Goal: Ask a question: Seek information or help from site administrators or community

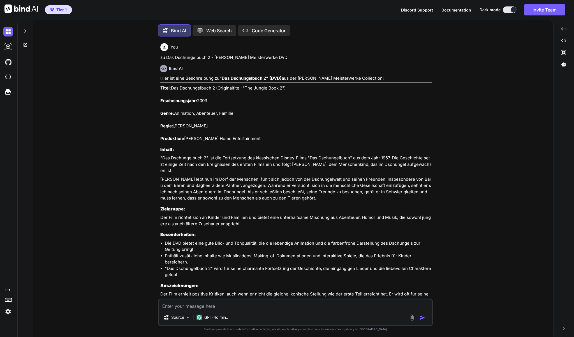
type textarea "x"
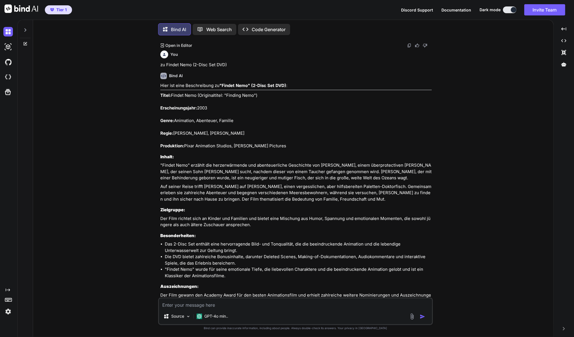
scroll to position [1085, 0]
click at [231, 307] on textarea at bounding box center [295, 303] width 273 height 10
type textarea "z"
type textarea "x"
type textarea "zu"
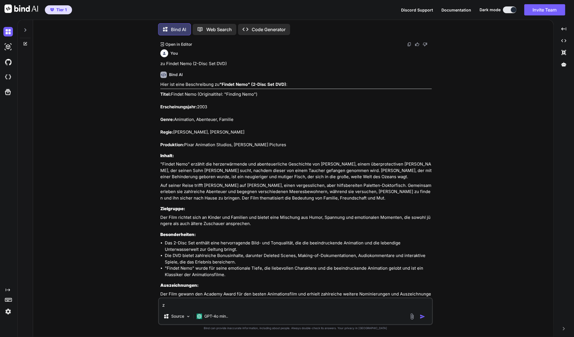
type textarea "x"
type textarea "zu"
type textarea "x"
paste textarea "Blu-ray Film: Australia mit [PERSON_NAME] & [PERSON_NAME]"
type textarea "zu Blu-ray Film: Australia mit [PERSON_NAME] & [PERSON_NAME]"
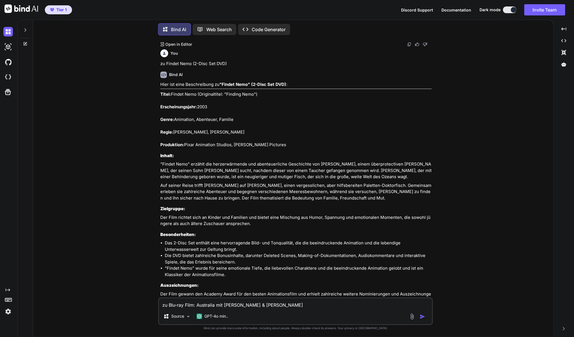
type textarea "x"
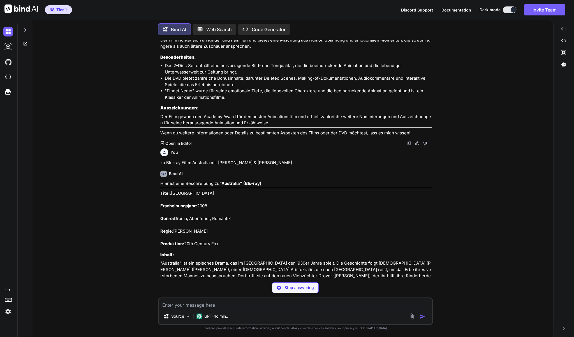
scroll to position [1270, 0]
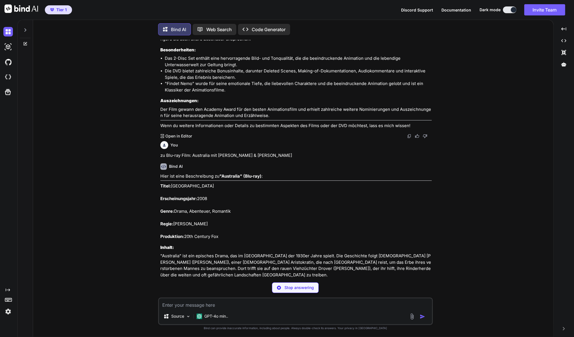
type textarea "x"
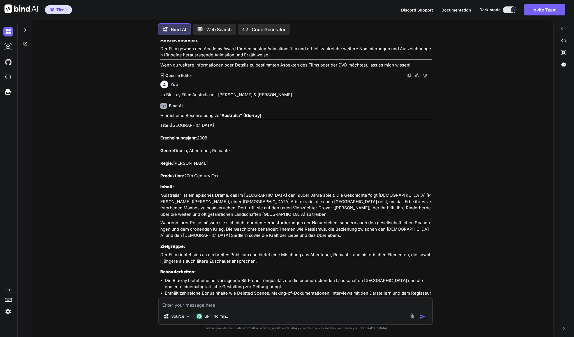
scroll to position [1335, 0]
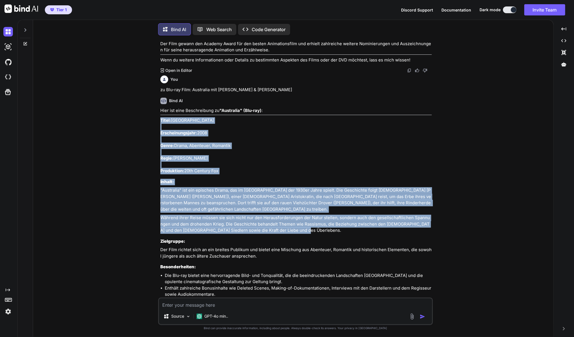
drag, startPoint x: 295, startPoint y: 204, endPoint x: 161, endPoint y: 94, distance: 173.6
click at [161, 107] on div "Hier ist eine Beschreibung zu "Australia" (Blu-ray) : Titel: Australia Erschein…" at bounding box center [296, 226] width 272 height 238
copy div "Titel: Australia Erscheinungsjahr: 2008 Genre: Drama, Abenteuer, Romantik Regie…"
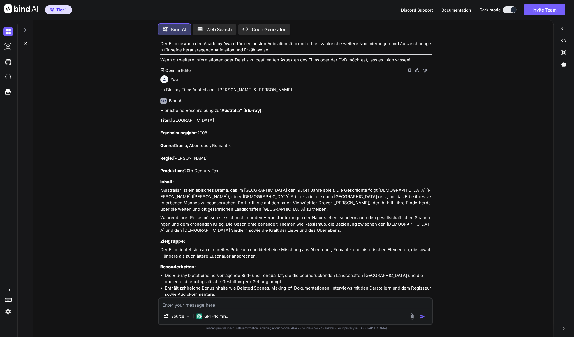
click at [178, 305] on textarea at bounding box center [295, 303] width 273 height 10
type textarea "z"
type textarea "x"
type textarea "zu"
type textarea "x"
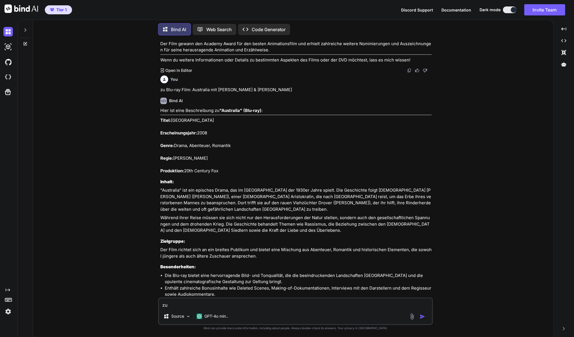
type textarea "zu"
type textarea "x"
paste textarea "2012 - [PERSON_NAME] Film auf Blu-ray"
type textarea "zu 2012 - [PERSON_NAME] Film auf Blu-ray"
type textarea "x"
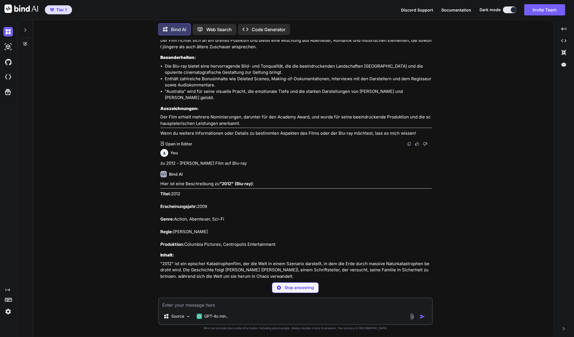
scroll to position [1545, 0]
click at [211, 305] on textarea at bounding box center [295, 303] width 273 height 10
type textarea "x"
type textarea "K"
type textarea "x"
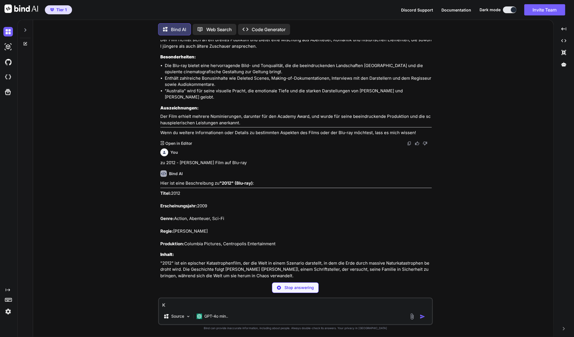
type textarea "Ka"
type textarea "x"
type textarea "[PERSON_NAME]"
type textarea "x"
type textarea "Kann"
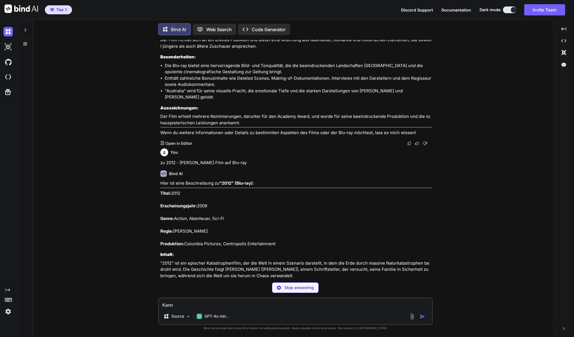
type textarea "x"
type textarea "Kanns"
type textarea "x"
type textarea "Kannst"
type textarea "x"
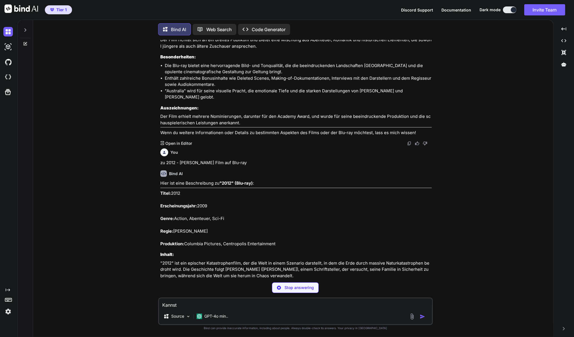
type textarea "Kannst"
type textarea "x"
type textarea "Kannst D"
type textarea "x"
type textarea "Kannst Du"
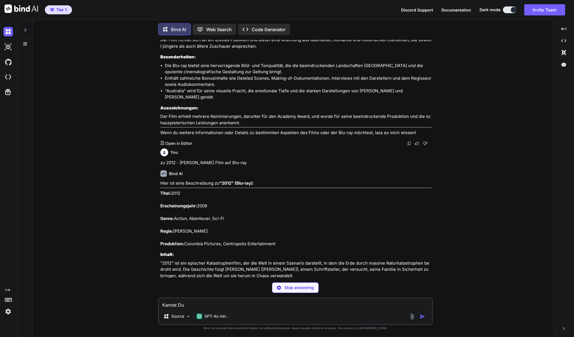
type textarea "x"
type textarea "Kannst Du"
type textarea "x"
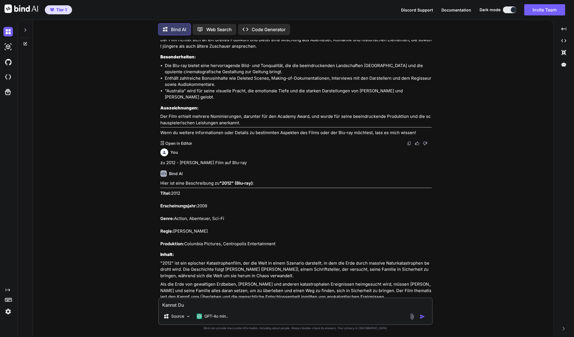
type textarea "Kannst Du n"
type textarea "x"
type textarea "Kannst Du no"
type textarea "x"
type textarea "Kannst Du noc"
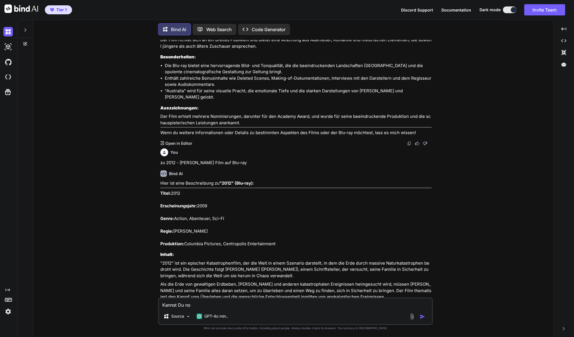
type textarea "x"
type textarea "Kannst Du noch"
type textarea "x"
type textarea "Kannst Du noch"
type textarea "x"
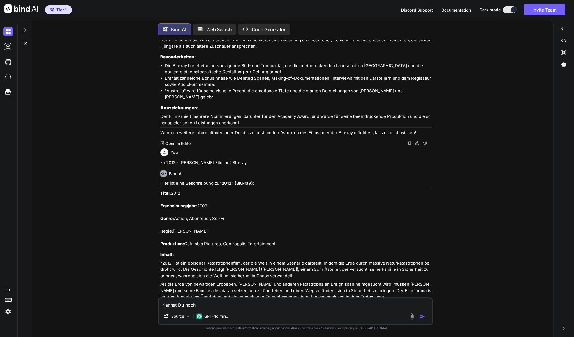
type textarea "Kannst Du noch s"
type textarea "x"
type textarea "Kannst Du noch sc"
type textarea "x"
type textarea "Kannst Du noch sch"
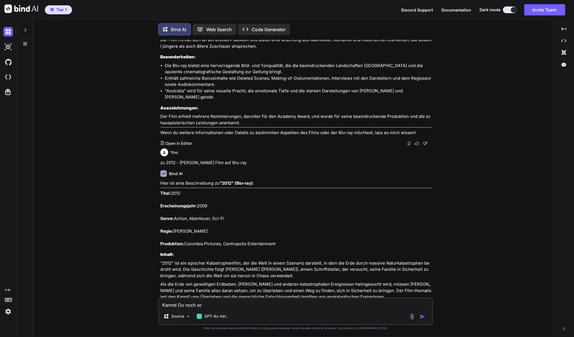
type textarea "x"
type textarea "Kannst Du noch scha"
type textarea "x"
type textarea "Kannst Du noch schau"
type textarea "x"
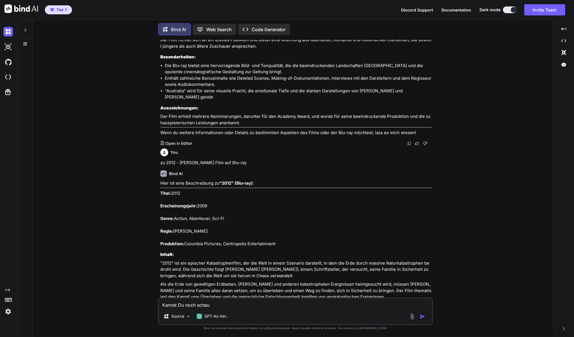
type textarea "Kannst Du noch schaus"
type textarea "x"
type textarea "Kannst Du noch schausp"
type textarea "x"
type textarea "Kannst Du noch schauspi"
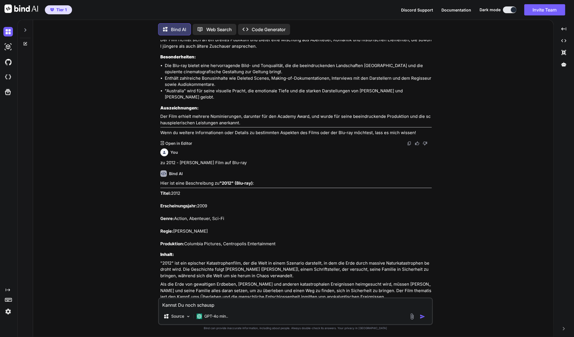
type textarea "x"
type textarea "Kannst Du noch schauspie"
type textarea "x"
type textarea "Kannst Du noch schauspiel"
type textarea "x"
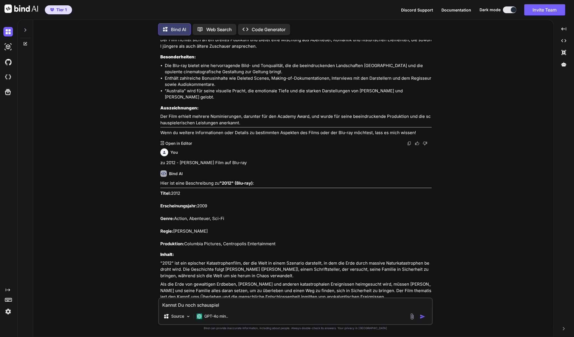
type textarea "Kannst Du noch schauspiele"
type textarea "x"
type textarea "Kannst Du noch schauspieler"
type textarea "x"
type textarea "Kannst Du noch schauspieler"
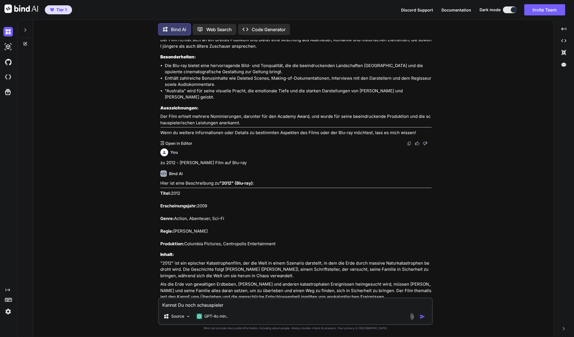
type textarea "x"
type textarea "Kannst Du noch schauspieler d"
type textarea "x"
type textarea "Kannst Du noch schauspieler da"
type textarea "x"
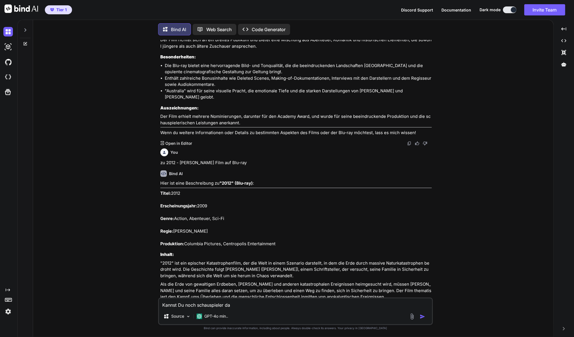
type textarea "Kannst Du noch schauspieler daz"
type textarea "x"
type textarea "Kannst Du noch schauspieler dazu"
type textarea "x"
type textarea "Kannst Du noch schauspieler dazun"
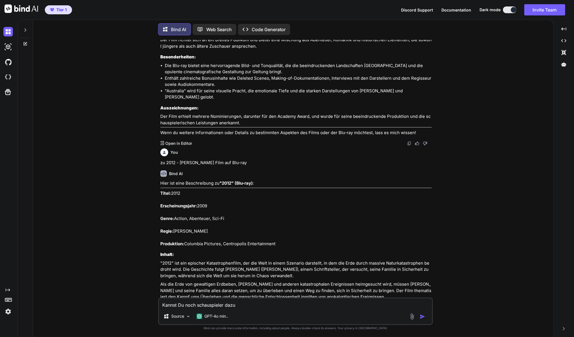
type textarea "x"
type textarea "Kannst Du noch schauspieler dazune"
type textarea "x"
type textarea "Kannst Du noch schauspieler dazuneh"
type textarea "x"
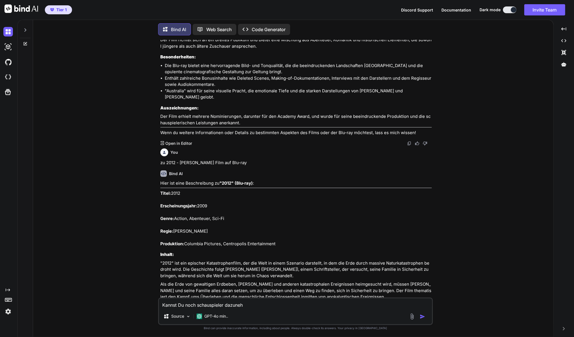
type textarea "Kannst Du noch schauspieler dazunehm"
type textarea "x"
type textarea "Kannst Du noch schauspieler dazunehme"
type textarea "x"
type textarea "Kannst Du noch schauspieler dazunehmen"
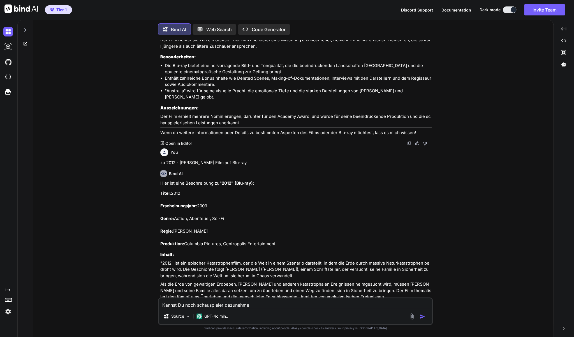
type textarea "x"
type textarea "Kannst Du noch schauspieler dazunehmen?"
type textarea "x"
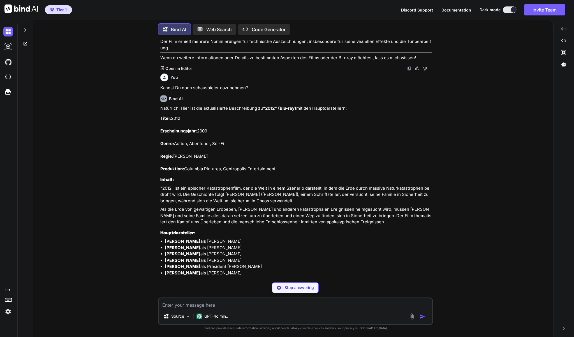
scroll to position [1898, 0]
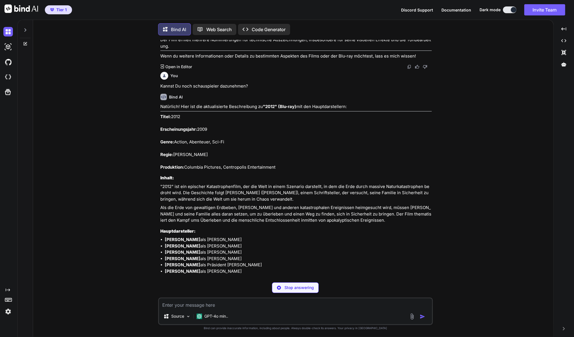
type textarea "x"
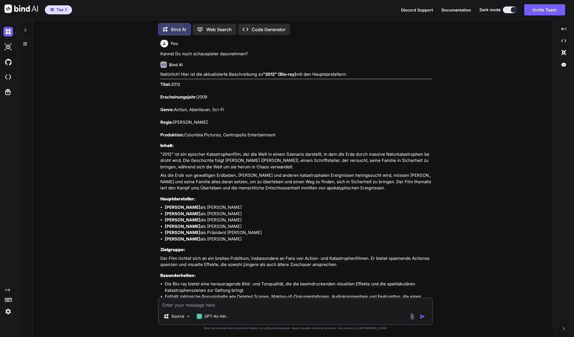
scroll to position [1931, 0]
drag, startPoint x: 250, startPoint y: 216, endPoint x: 161, endPoint y: 59, distance: 180.5
click at [161, 71] on div "Natürlich! Hier ist die aktualisierte Beschreibung zu "2012" (Blu-ray) mit den …" at bounding box center [296, 212] width 272 height 283
copy div "Lorem: 9906 Ipsumdolorsitame: 7849 Conse: Adipis, Elitseddo, Eiu-Te Incid: Utla…"
click at [205, 303] on textarea at bounding box center [295, 303] width 273 height 10
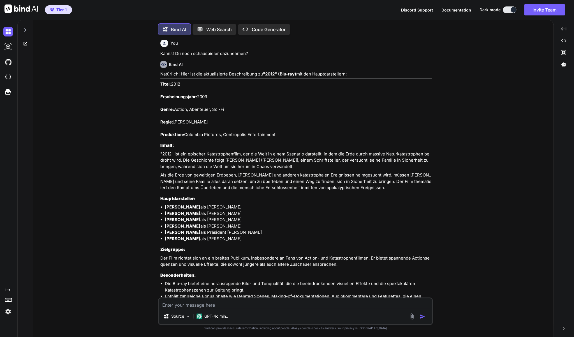
type textarea "z"
type textarea "x"
type textarea "zu"
type textarea "x"
type textarea "zu"
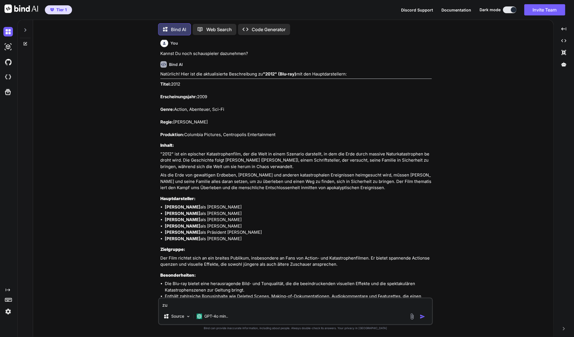
type textarea "x"
paste textarea "Midnight Express - (Blu-ray"
type textarea "zu Midnight Express - (Blu-ray"
type textarea "x"
type textarea "zu Midnight Express - (Blu-ray)"
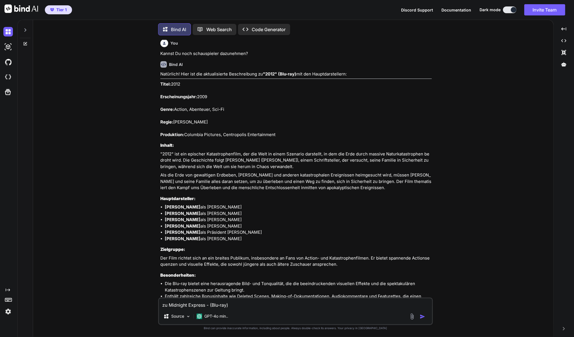
type textarea "x"
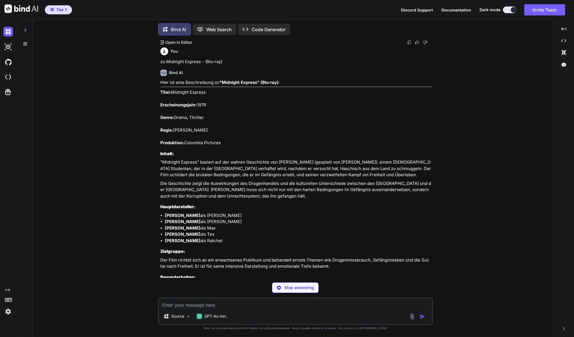
scroll to position [2251, 0]
click at [231, 236] on li "[PERSON_NAME] als Ratchet" at bounding box center [298, 239] width 267 height 6
drag, startPoint x: 234, startPoint y: 215, endPoint x: 183, endPoint y: 132, distance: 97.8
click at [183, 132] on div "Hier ist eine Beschreibung zu "Midnight Express" (Blu-ray) : Titel: Midnight Ex…" at bounding box center [296, 205] width 272 height 254
drag, startPoint x: 344, startPoint y: 245, endPoint x: 339, endPoint y: 242, distance: 5.4
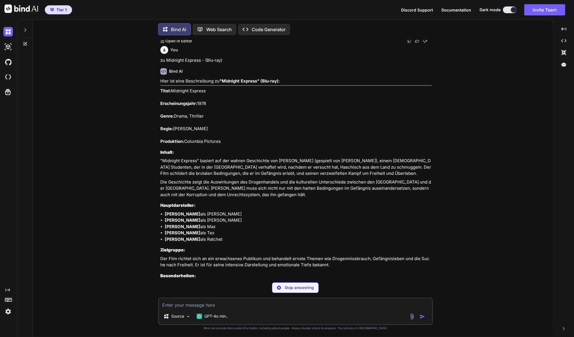
click at [340, 244] on div "Hier ist eine Beschreibung zu "Midnight Express" (Blu-ray) : Titel: Midnight Ex…" at bounding box center [296, 213] width 272 height 270
type textarea "x"
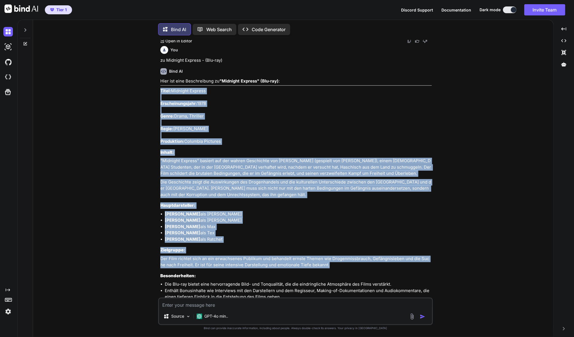
drag, startPoint x: 338, startPoint y: 240, endPoint x: 160, endPoint y: 65, distance: 249.3
click at [160, 78] on div "Hier ist eine Beschreibung zu "Midnight Express" (Blu-ray) : Titel: Midnight Ex…" at bounding box center [296, 213] width 272 height 270
copy div "Lorem: Ipsumdol Sitamet Consecteturadipi: 1657 Elits: Doeiu, Temporin Utlab: Et…"
click at [547, 136] on div "You zu Das Dschungelbuch 2 - [PERSON_NAME] Meisterwerke DVD Bind AI Hier ist ei…" at bounding box center [296, 188] width 516 height 297
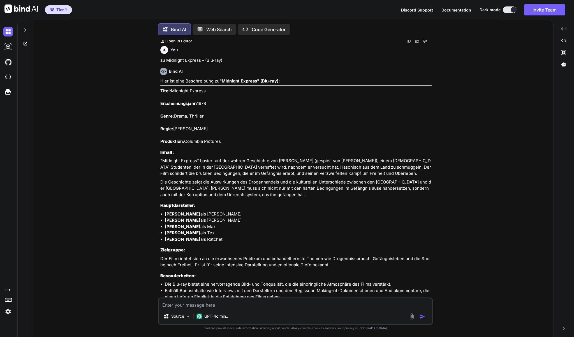
click at [200, 303] on textarea at bounding box center [295, 303] width 273 height 10
type textarea "z"
type textarea "x"
type textarea "zu"
type textarea "x"
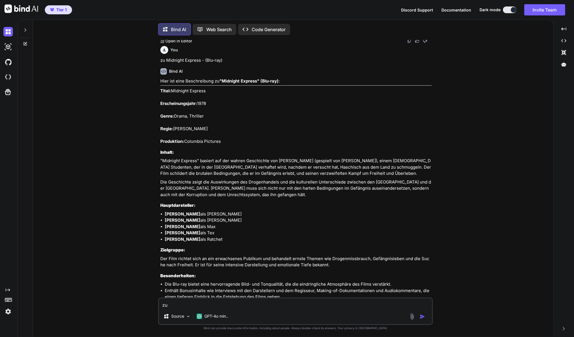
type textarea "zu"
type textarea "x"
paste textarea "Sennentuntschi - DVD - [PERSON_NAME] Film"
type textarea "zu Sennentuntschi - DVD - [PERSON_NAME] Film"
type textarea "x"
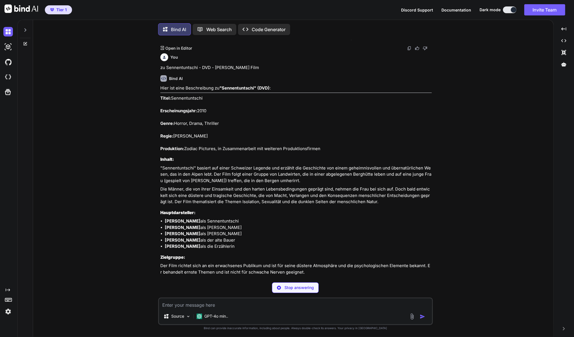
scroll to position [2559, 0]
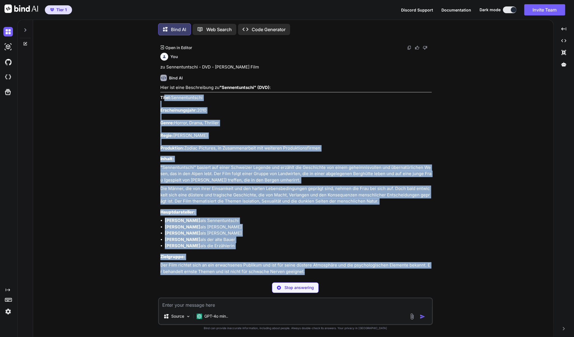
type textarea "x"
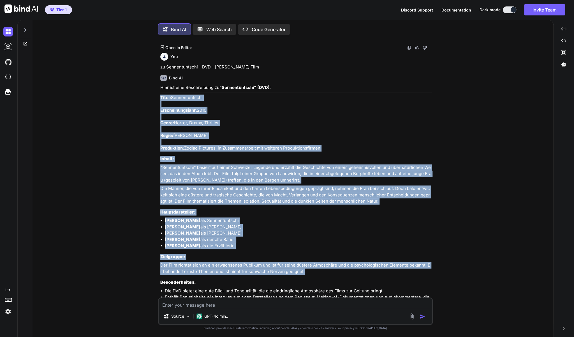
drag, startPoint x: 305, startPoint y: 245, endPoint x: 161, endPoint y: 71, distance: 226.3
click at [161, 84] on div "Hier ist eine Beschreibung zu "Sennentuntschi" (DVD) : Titel: Sennentuntschi Er…" at bounding box center [296, 219] width 272 height 270
copy div "Lorem: Ipsumdolorsita Consecteturadipi: 8202 Elits: Doeius, Tempo, Incididu Utl…"
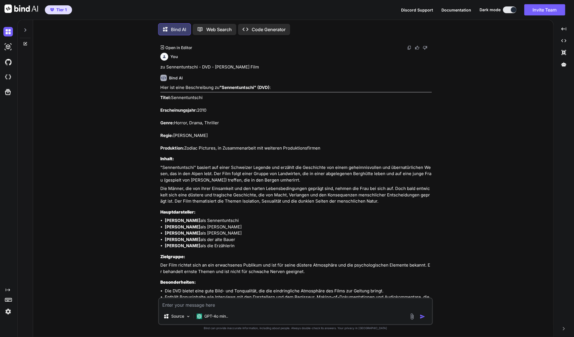
click at [256, 309] on div "Source GPT-4o min.." at bounding box center [295, 310] width 275 height 27
click at [258, 307] on textarea at bounding box center [295, 303] width 273 height 10
type textarea "z"
type textarea "x"
type textarea "zu"
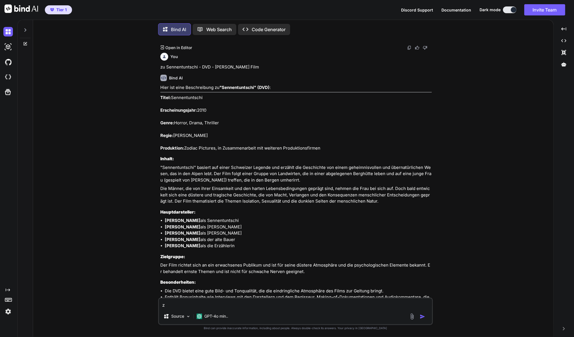
type textarea "x"
type textarea "zu"
type textarea "x"
paste textarea "Mulholland Drive | DVD - [PERSON_NAME] Kultfilm"
type textarea "zu Mulholland Drive | DVD - [PERSON_NAME] Kultfilm"
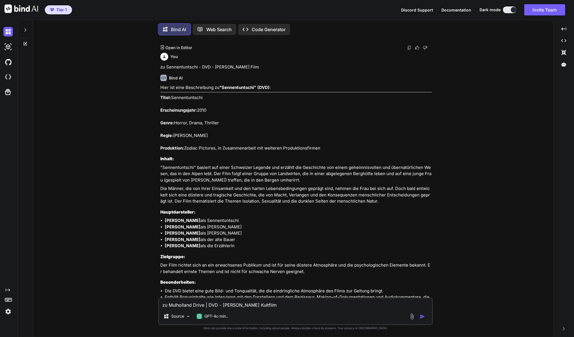
type textarea "x"
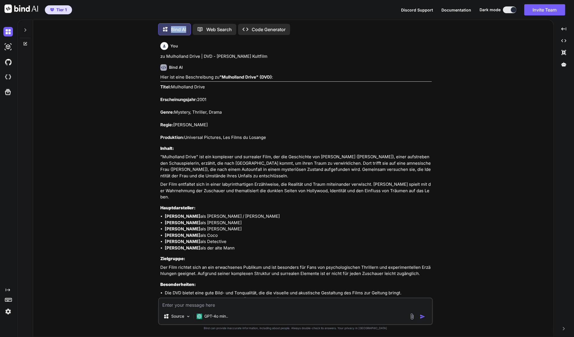
scroll to position [2878, 0]
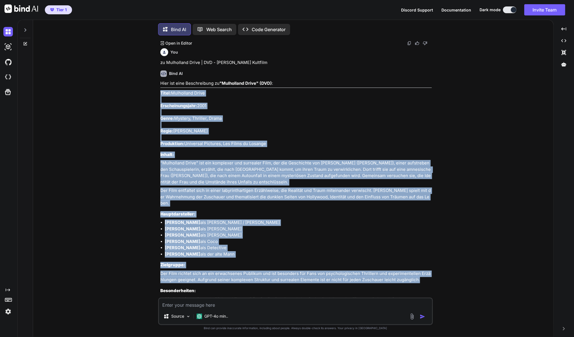
drag, startPoint x: 423, startPoint y: 237, endPoint x: 159, endPoint y: 66, distance: 314.3
click at [159, 66] on div "You zu Das Dschungelbuch 2 - [PERSON_NAME] Meisterwerke DVD Bind AI Hier ist ei…" at bounding box center [296, 168] width 274 height 257
copy div "Lorem: Ipsumdolor Sitam Consecteturadipi: 6145 Elits: Doeiusm, Temporin, Utlab …"
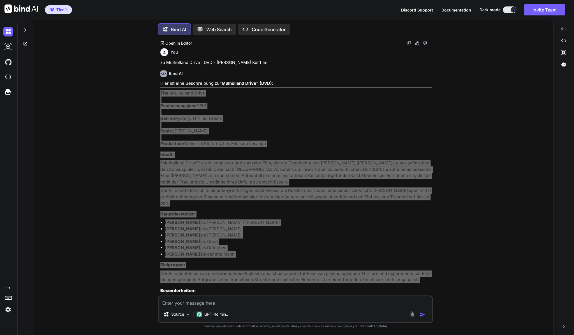
type textarea "x"
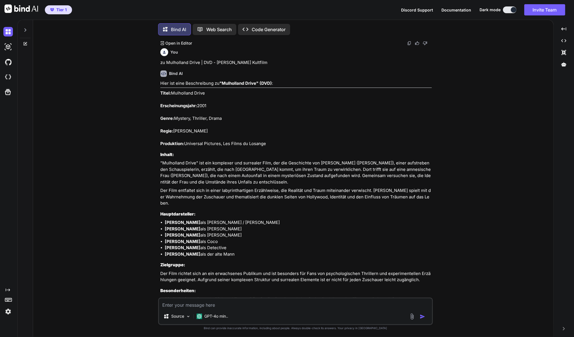
click at [545, 234] on div "You zu Das Dschungelbuch 2 - [PERSON_NAME] Meisterwerke DVD Bind AI Hier ist ei…" at bounding box center [296, 188] width 516 height 297
click at [259, 301] on textarea at bounding box center [295, 303] width 273 height 10
type textarea "z"
type textarea "x"
type textarea "zu"
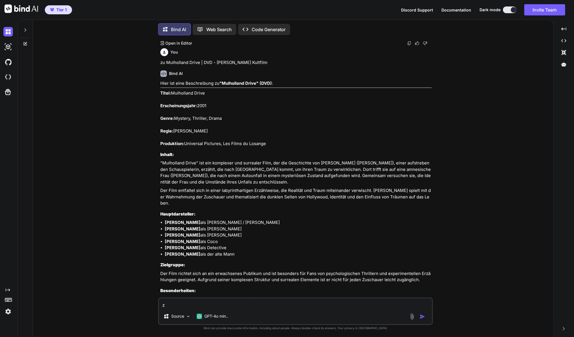
type textarea "x"
type textarea "zu"
type textarea "x"
paste textarea "Pride - Das Gesetz der Savanne - BBC Doku"
type textarea "zu Pride - Das Gesetz der Savanne - BBC Doku"
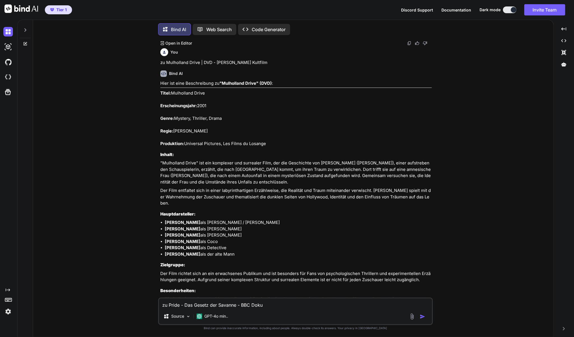
type textarea "x"
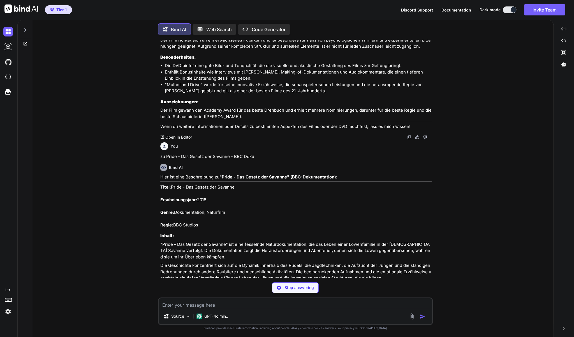
scroll to position [3118, 0]
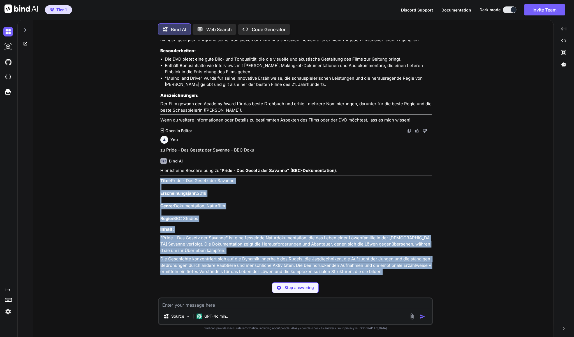
drag, startPoint x: 378, startPoint y: 235, endPoint x: 160, endPoint y: 146, distance: 235.0
click at [160, 167] on div "Hier ist eine Beschreibung zu "Pride - Das Gesetz der Savanne" (BBC-Dokumentati…" at bounding box center [296, 277] width 272 height 220
type textarea "x"
copy div "Titel: Pride - Das Gesetz der Savanne Erscheinungsjahr: 2018 Genre: Dokumentati…"
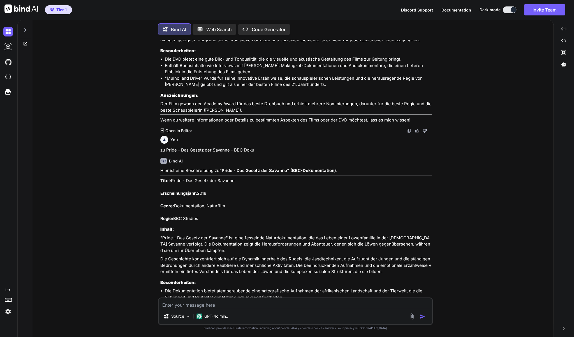
click at [291, 308] on textarea at bounding box center [295, 303] width 273 height 10
type textarea "z"
type textarea "x"
type textarea "zu"
type textarea "x"
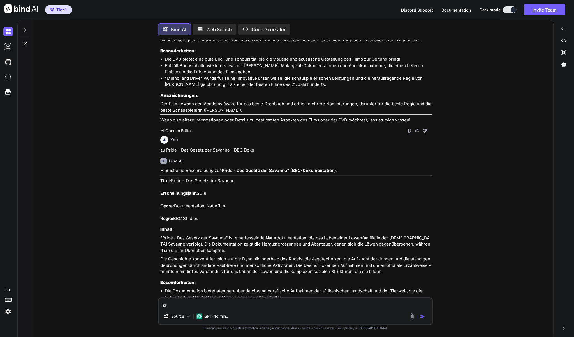
type textarea "zu"
type textarea "x"
paste textarea "Chicken Run - Hennen Rennen (DVD)"
type textarea "zu Chicken Run - Hennen Rennen (DVD)"
type textarea "x"
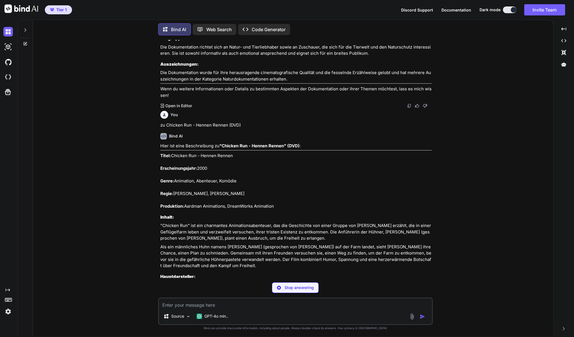
scroll to position [3413, 0]
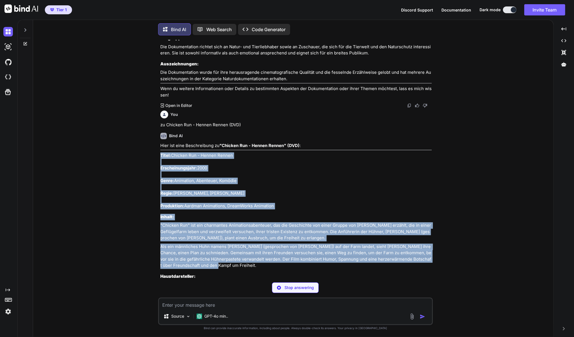
drag, startPoint x: 220, startPoint y: 233, endPoint x: 159, endPoint y: 120, distance: 127.8
click at [159, 120] on div "You zu Das Dschungelbuch 2 - [PERSON_NAME] Meisterwerke DVD Bind AI Hier ist ei…" at bounding box center [296, 159] width 274 height 238
copy div "Titel: Chicken Run - Hennen Rennen Erscheinungsjahr: 2000 Genre: Animation, Abe…"
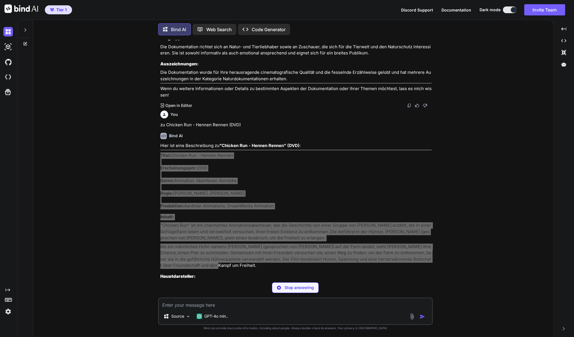
type textarea "x"
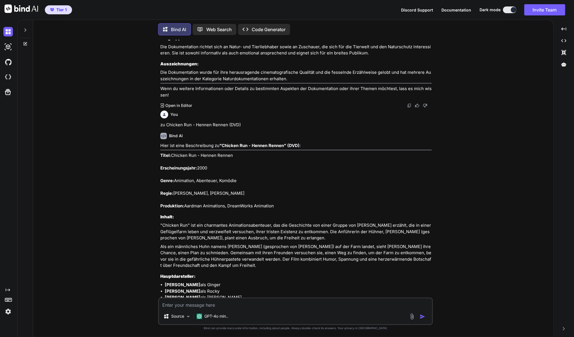
click at [205, 307] on textarea at bounding box center [295, 303] width 273 height 10
type textarea "z"
type textarea "x"
type textarea "zu"
type textarea "x"
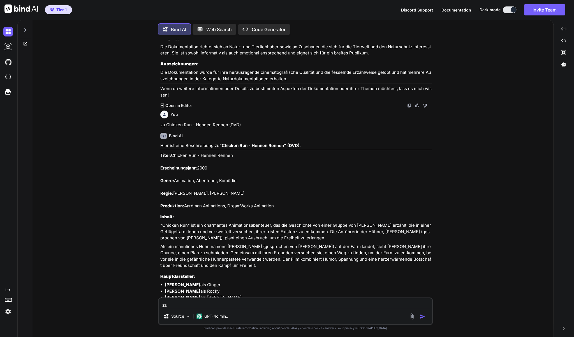
type textarea "zu"
type textarea "x"
paste textarea "Chip & Chap - Lustige Streiche (Disney DVD)"
type textarea "zu Chip & Chap - Lustige Streiche (Disney DVD)"
type textarea "x"
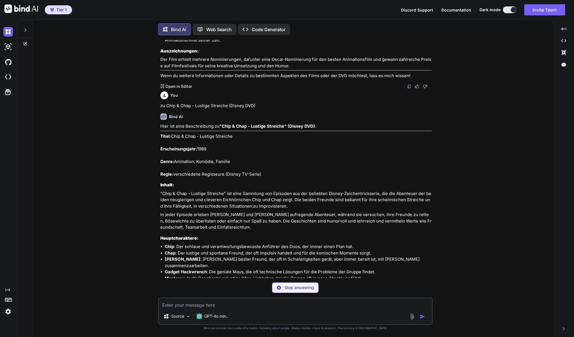
scroll to position [3759, 0]
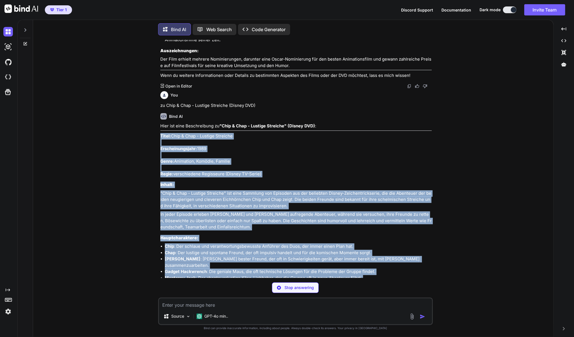
type textarea "x"
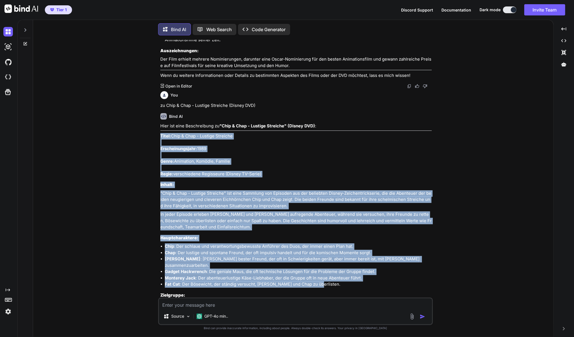
drag, startPoint x: 324, startPoint y: 245, endPoint x: 160, endPoint y: 100, distance: 218.6
click at [160, 123] on div "Hier ist eine Beschreibung zu "Chip & Chap - Lustige Streiche" (Disney DVD) : T…" at bounding box center [296, 255] width 272 height 264
copy div "Lorem: Ipsu & Dolo - Sitamet Consecte Adipiscingelitse: 1658 Doeiu: Temporinc, …"
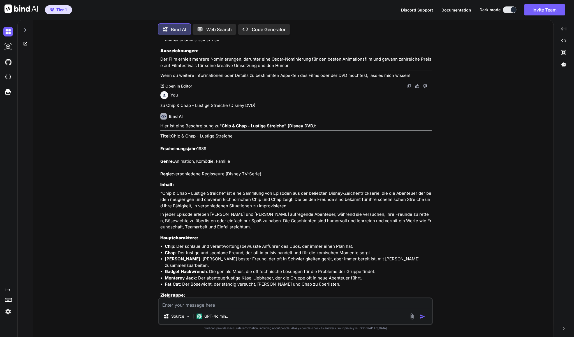
click at [210, 303] on textarea at bounding box center [295, 303] width 273 height 10
type textarea "z"
type textarea "x"
type textarea "zu"
type textarea "x"
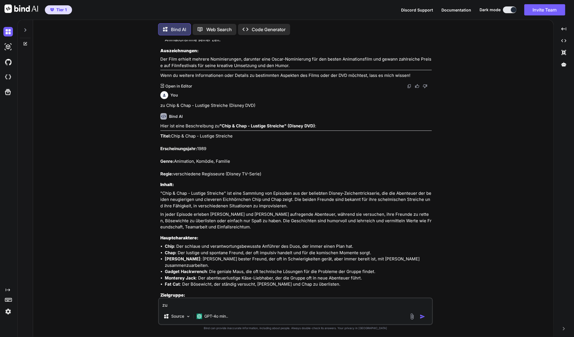
type textarea "zu"
type textarea "x"
paste textarea "Happy Feet DVD"
type textarea "zu Happy Feet DVD"
type textarea "x"
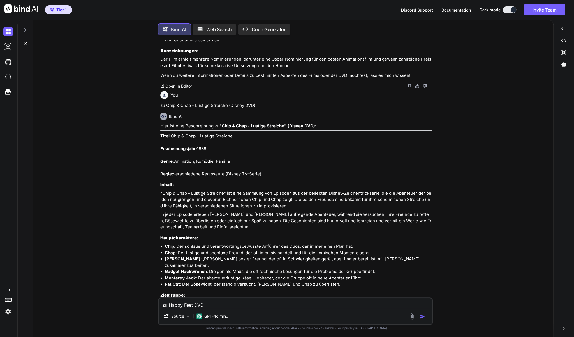
type textarea "zu Happy Feet DVD"
type textarea "x"
type textarea "zu Happy Feet DVD A"
type textarea "x"
type textarea "zu Happy Feet DVD An"
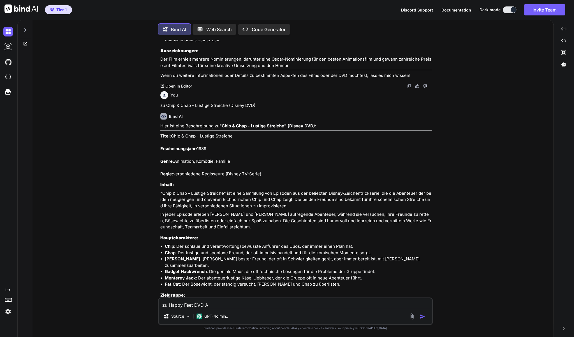
type textarea "x"
type textarea "zu Happy Feet DVD [PERSON_NAME]"
type textarea "x"
type textarea "zu Happy Feet DVD Anim"
type textarea "x"
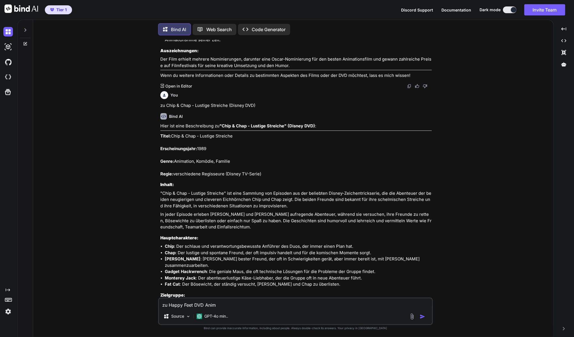
type textarea "zu Happy Feet DVD Anima"
type textarea "x"
type textarea "zu Happy Feet DVD Animat"
type textarea "x"
type textarea "zu Happy Feet DVD Animati"
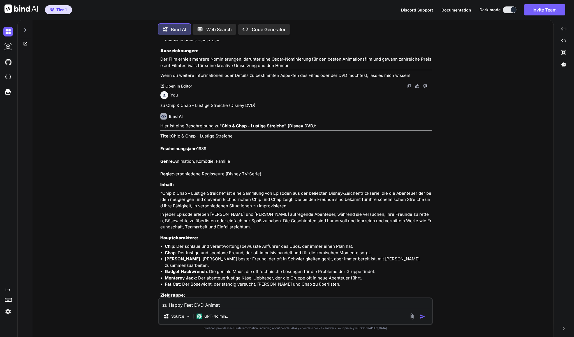
type textarea "x"
type textarea "zu Happy Feet DVD Animatio"
type textarea "x"
type textarea "zu Happy Feet DVD Animation"
type textarea "x"
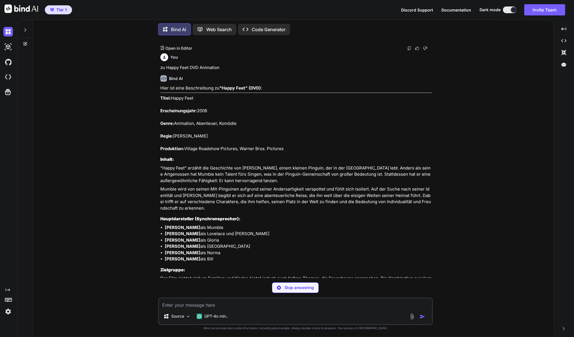
scroll to position [4106, 0]
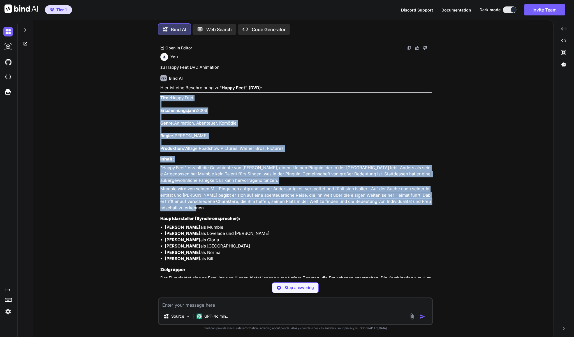
drag, startPoint x: 192, startPoint y: 171, endPoint x: 160, endPoint y: 59, distance: 116.4
click at [160, 85] on div "Hier ist eine Beschreibung zu "Happy Feet" (DVD) : Titel: Happy Feet Erscheinun…" at bounding box center [296, 229] width 272 height 289
type textarea "x"
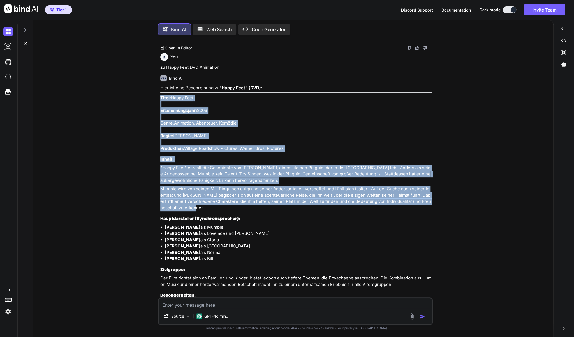
copy div "Titel: Happy Feet Erscheinungsjahr: 2006 Genre: Animation, Abenteuer, Komödie R…"
